Goal: Check status: Check status

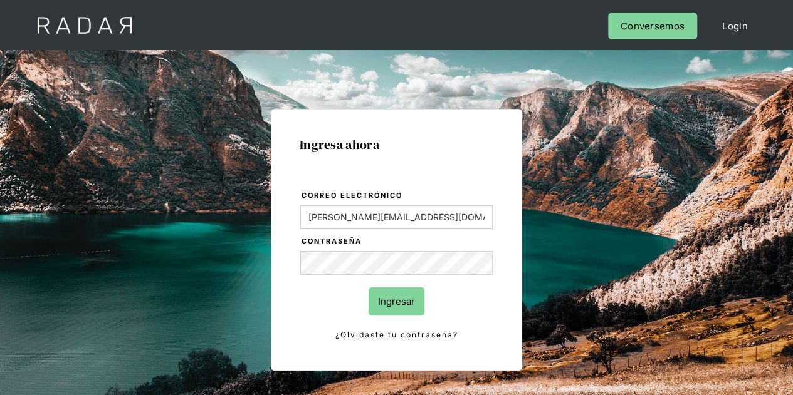
click at [392, 291] on input "Ingresar" at bounding box center [397, 302] width 56 height 28
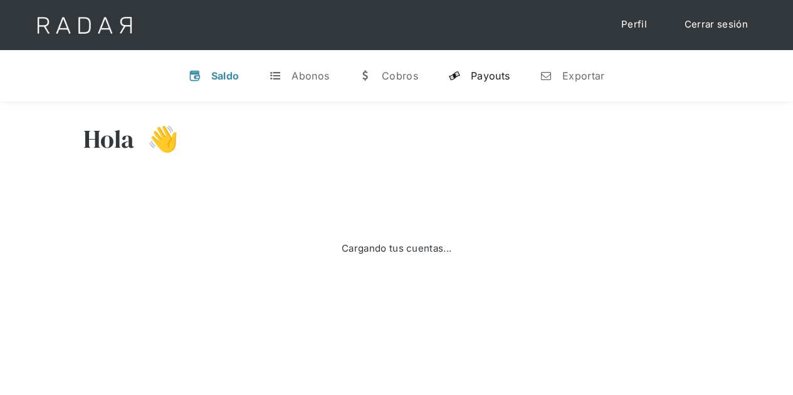
click at [480, 66] on link "y Payouts" at bounding box center [478, 76] width 81 height 33
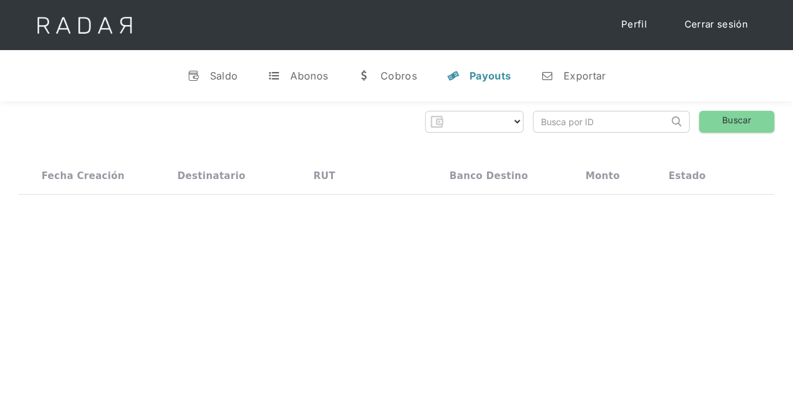
select select "prontopaga"
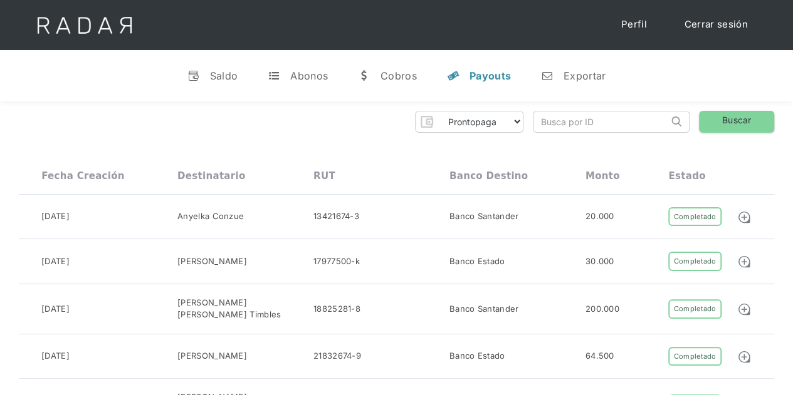
click at [558, 117] on input "search" at bounding box center [600, 122] width 135 height 21
paste input "94c6409b-9ae6-479c-934e-c57f1111efdb"
click at [716, 120] on link "Buscar" at bounding box center [736, 122] width 75 height 22
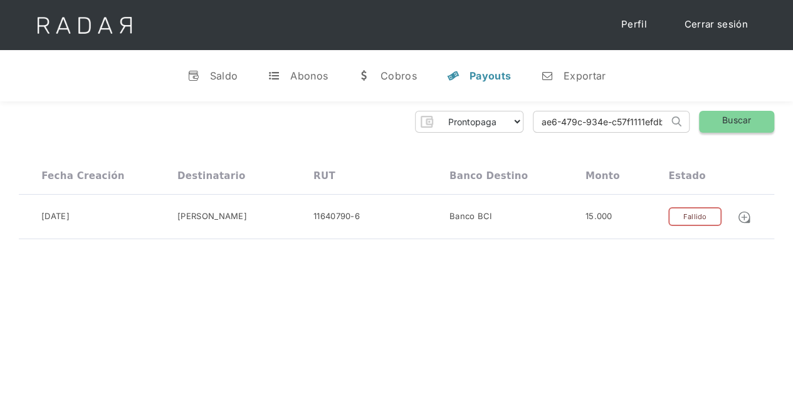
drag, startPoint x: 535, startPoint y: 125, endPoint x: 703, endPoint y: 122, distance: 168.0
click at [703, 122] on div "Prontopaga Prontopaga 2 Thank you! Your submission has been received! Oops! Som…" at bounding box center [396, 122] width 755 height 22
paste input "22f7ba7d-c31d-4339-9ea1-89fcac8356aa"
click at [726, 121] on link "Buscar" at bounding box center [736, 122] width 75 height 22
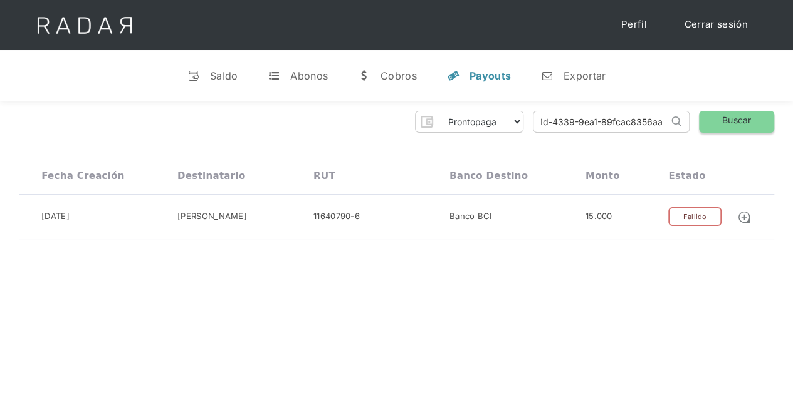
scroll to position [0, 0]
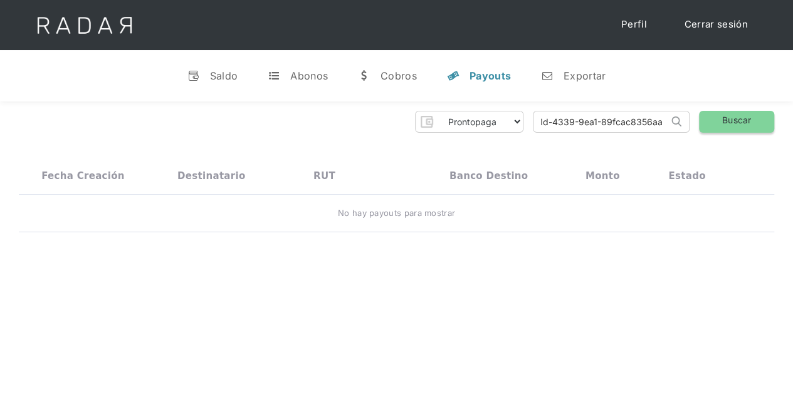
drag, startPoint x: 531, startPoint y: 120, endPoint x: 701, endPoint y: 113, distance: 170.0
click at [701, 113] on div "Prontopaga Prontopaga 2 Thank you! Your submission has been received! Oops! Som…" at bounding box center [396, 122] width 755 height 22
paste input "3ecebf9c-d4ac-42bd-9c44-acd3912cc7a5"
click at [721, 115] on link "Buscar" at bounding box center [736, 122] width 75 height 22
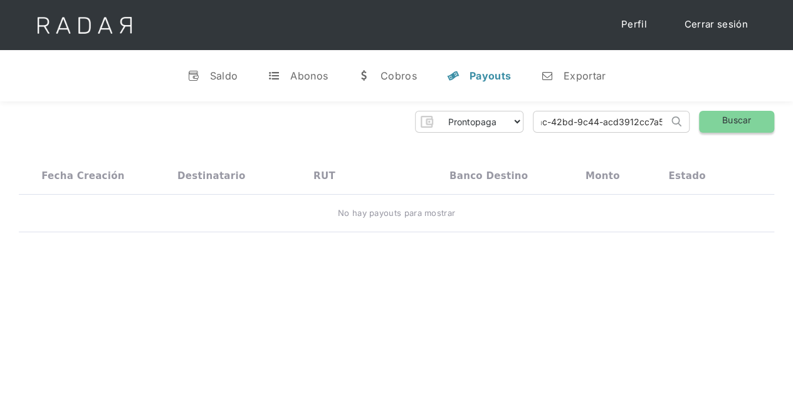
scroll to position [0, 0]
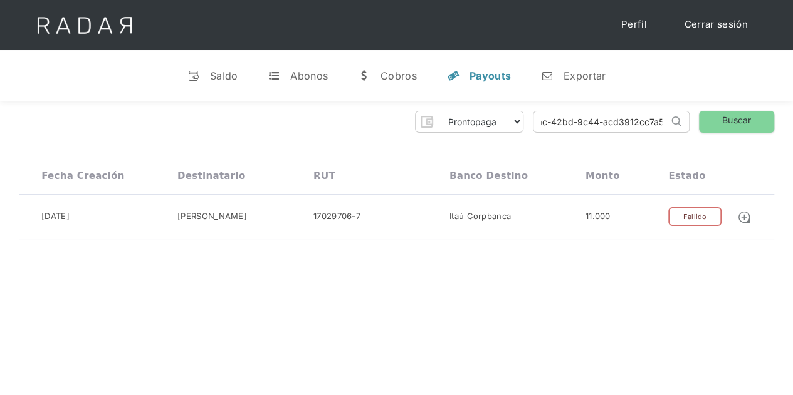
drag, startPoint x: 539, startPoint y: 122, endPoint x: 691, endPoint y: 108, distance: 152.3
click at [691, 108] on div "Prontopaga Prontopaga 2 Thank you! Your submission has been received! Oops! Som…" at bounding box center [396, 176] width 793 height 148
paste input "eabc2021-5821-4f6c-b31e-95d2ee28f41c"
click at [718, 115] on link "Buscar" at bounding box center [736, 122] width 75 height 22
drag, startPoint x: 535, startPoint y: 125, endPoint x: 679, endPoint y: 123, distance: 144.2
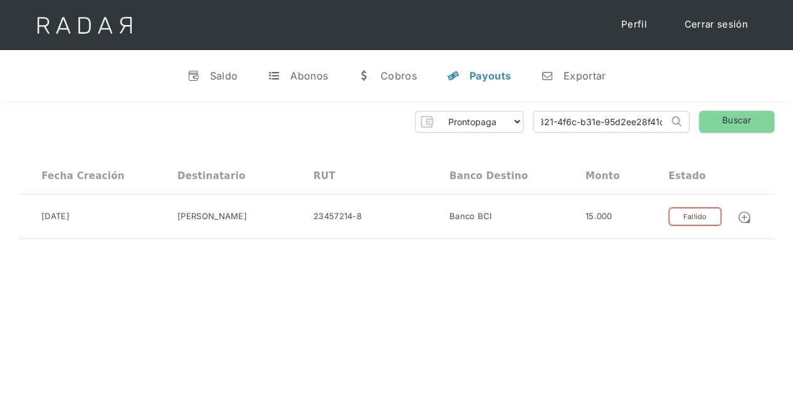
click at [679, 123] on form "eabc2021-5821-4f6c-b31e-95d2ee28f41c Search" at bounding box center [611, 122] width 157 height 22
paste input "ae875daf-a9a3-4508-a755-bc61aad57baa"
type input "ae875daf-a9a3-4508-a755-bc61aad57baa"
click at [723, 123] on link "Buscar" at bounding box center [736, 122] width 75 height 22
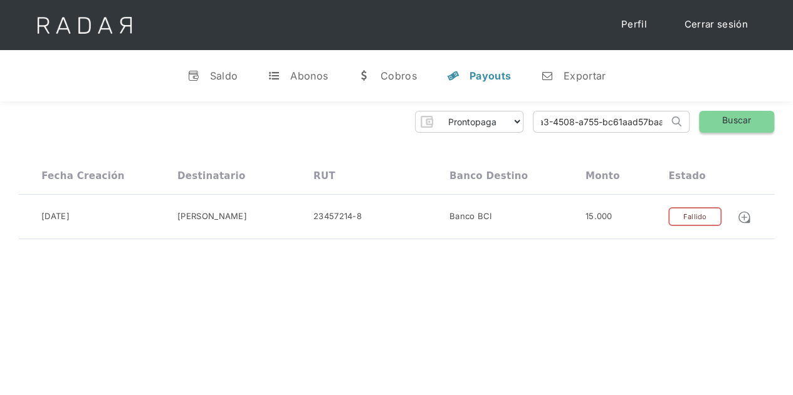
scroll to position [0, 0]
